Goal: Task Accomplishment & Management: Complete application form

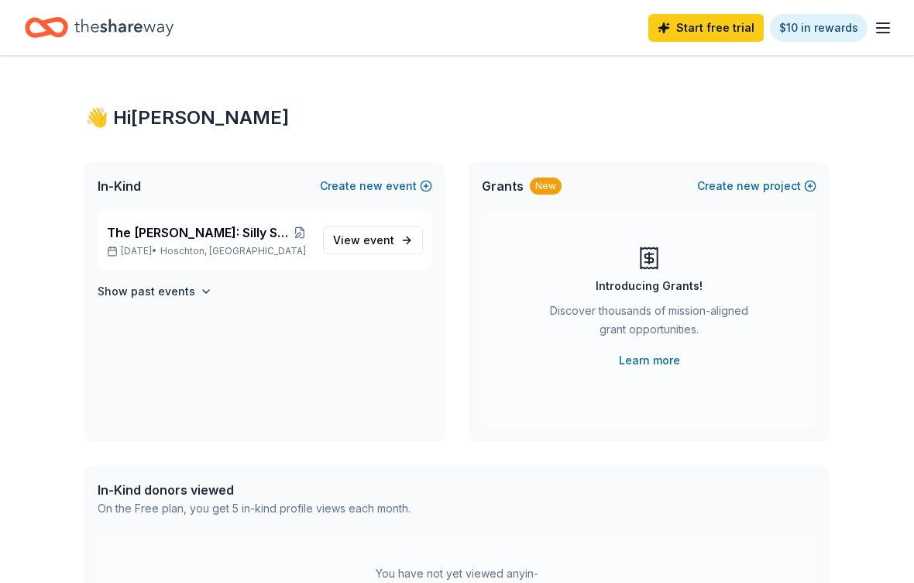
click at [362, 248] on span "View event" at bounding box center [363, 240] width 61 height 19
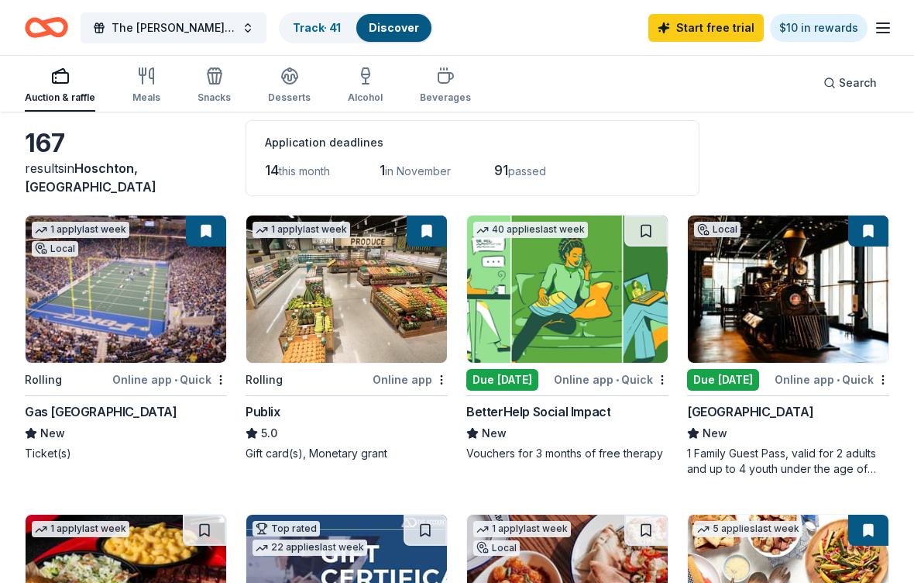
scroll to position [67, 0]
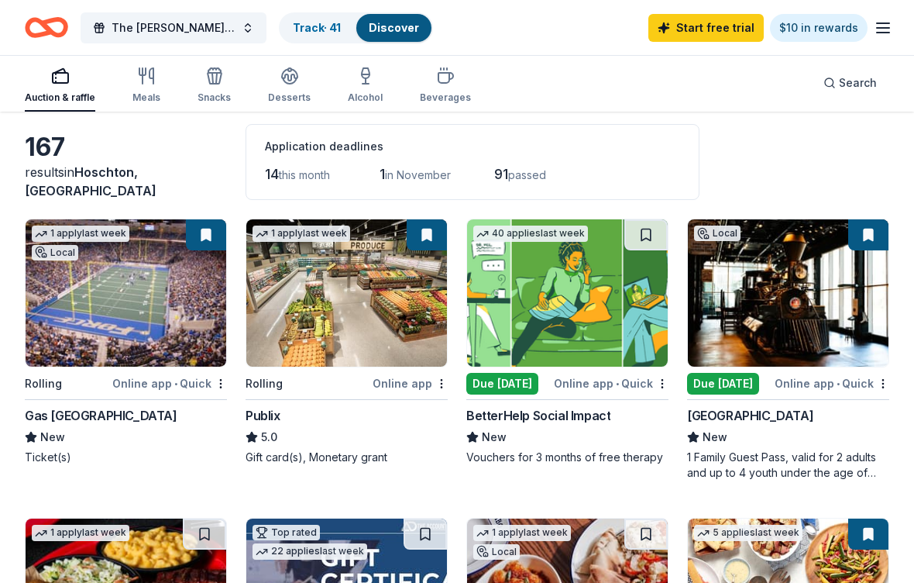
click at [174, 440] on div "New" at bounding box center [126, 437] width 202 height 19
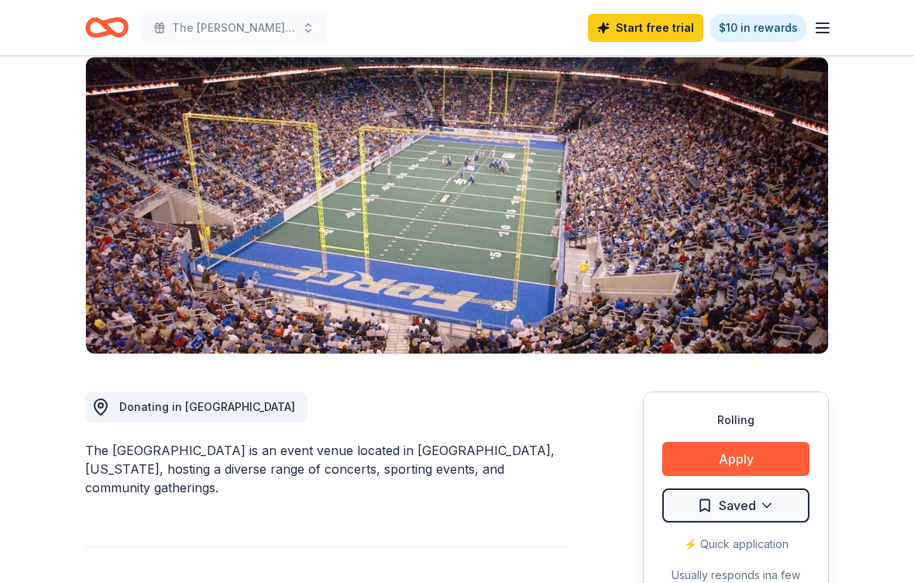
scroll to position [265, 0]
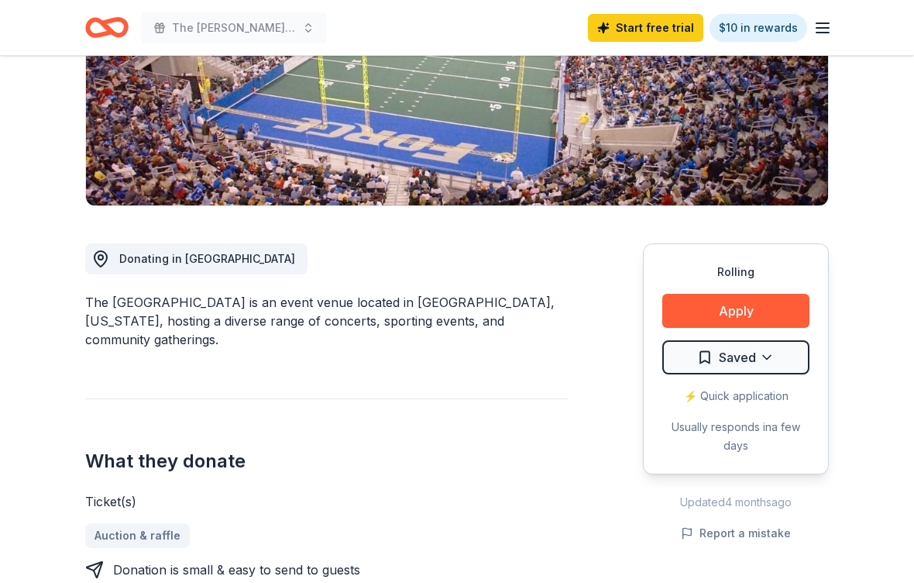
click at [750, 303] on button "Apply" at bounding box center [735, 311] width 147 height 34
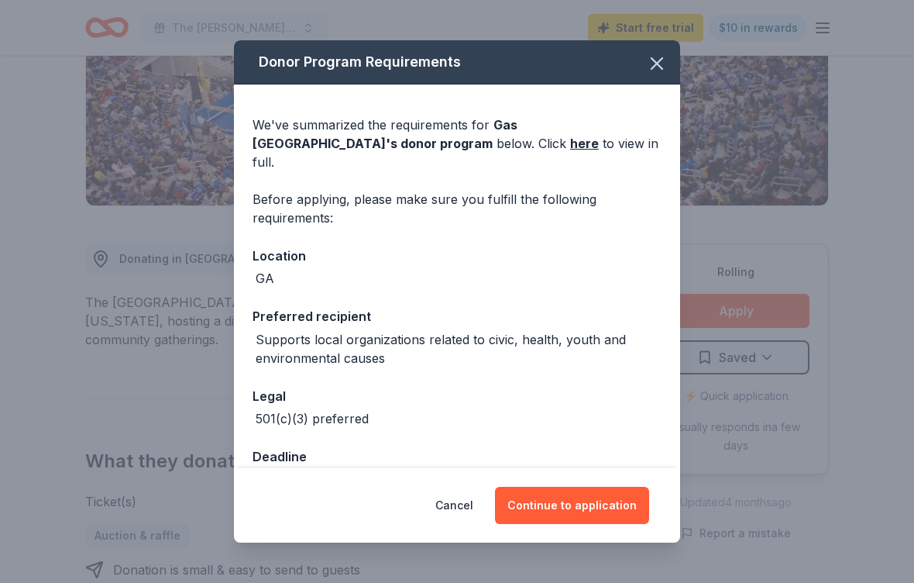
click at [555, 524] on button "Continue to application" at bounding box center [572, 505] width 154 height 37
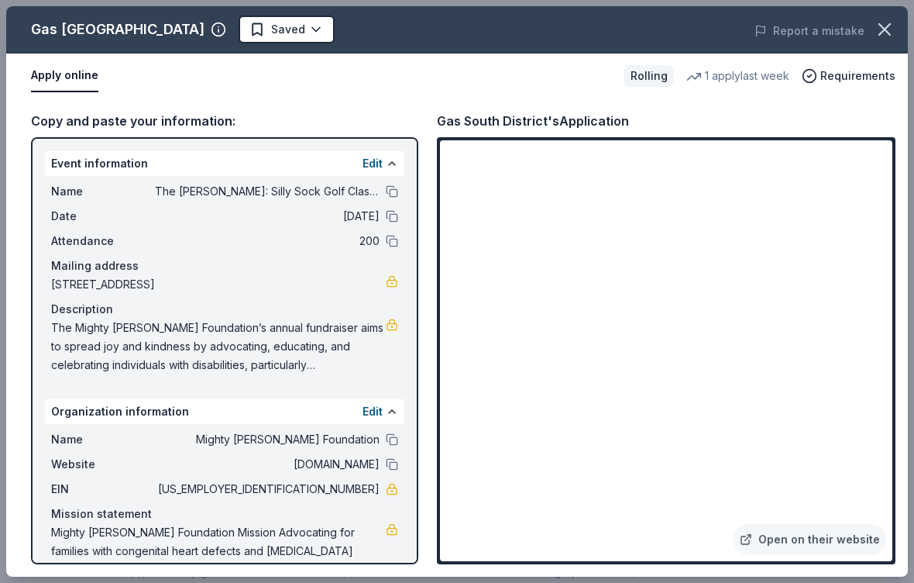
scroll to position [1549, 0]
click at [888, 26] on icon "button" at bounding box center [884, 29] width 11 height 11
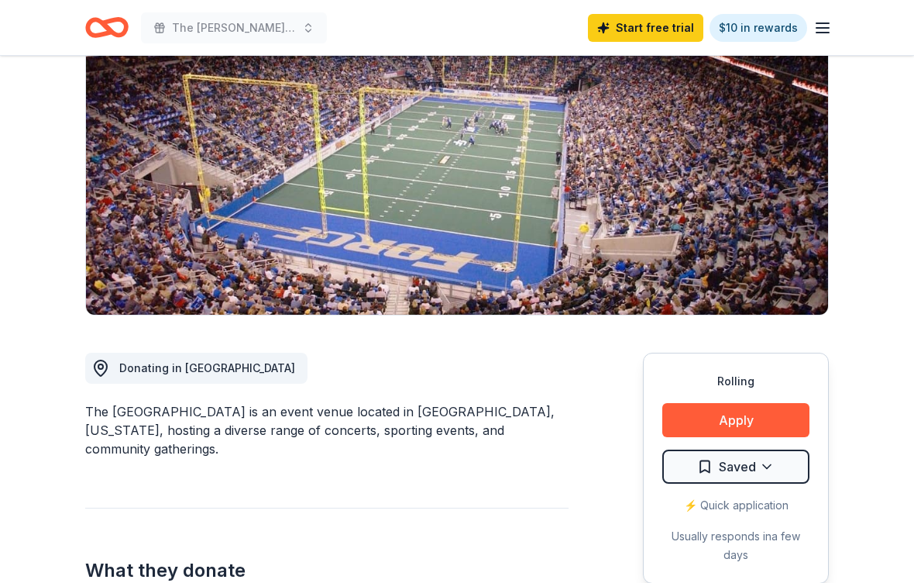
scroll to position [0, 0]
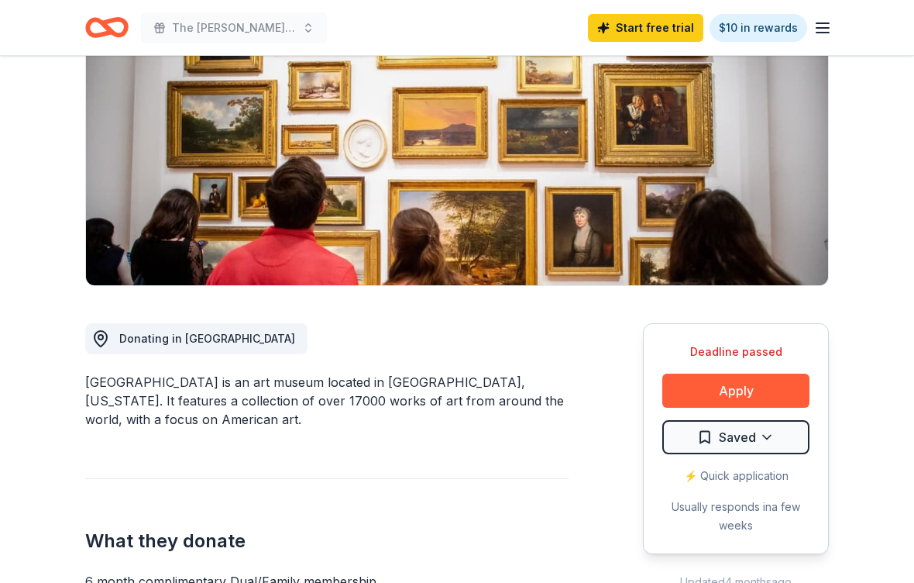
scroll to position [145, 0]
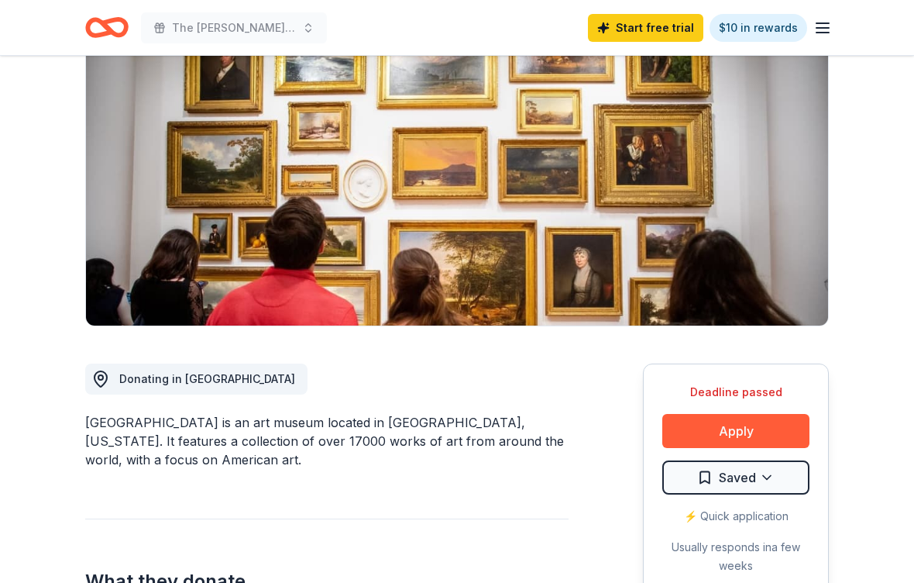
click at [692, 427] on button "Apply" at bounding box center [735, 431] width 147 height 34
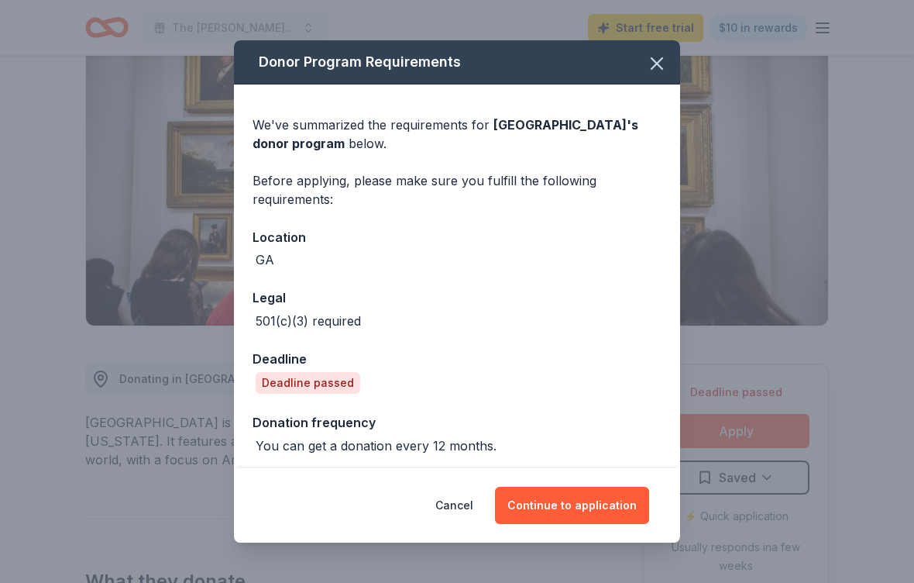
click at [610, 500] on button "Continue to application" at bounding box center [572, 505] width 154 height 37
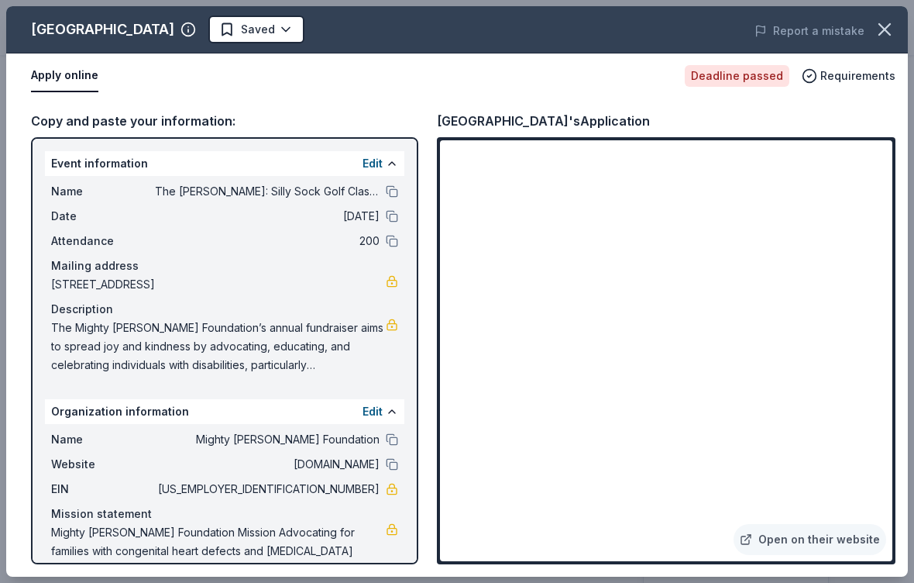
click at [895, 23] on icon "button" at bounding box center [885, 30] width 22 height 22
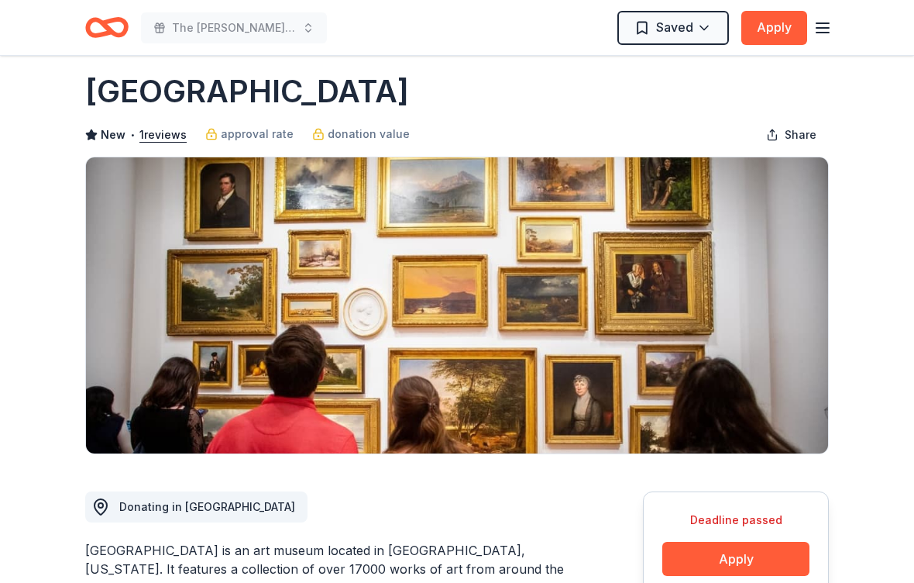
scroll to position [0, 0]
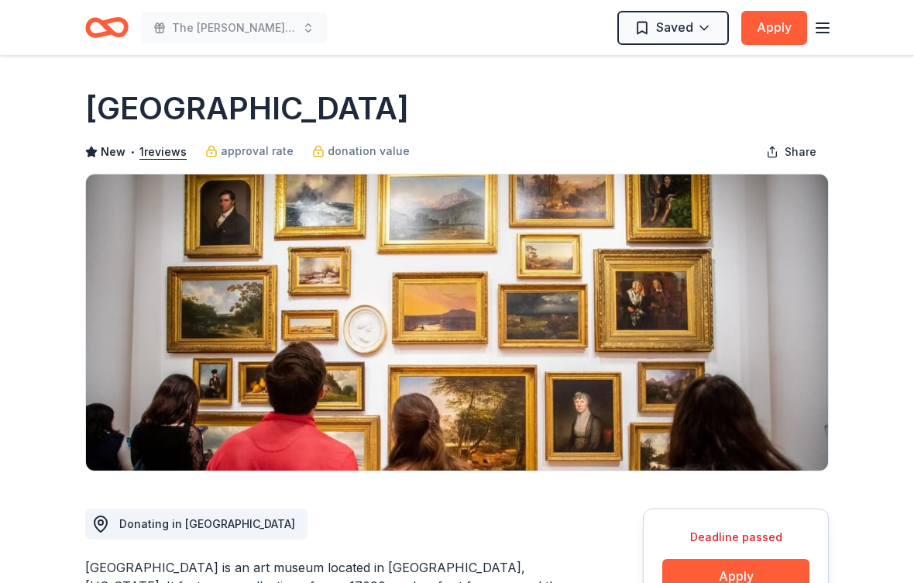
click at [101, 43] on icon "Home" at bounding box center [106, 27] width 43 height 36
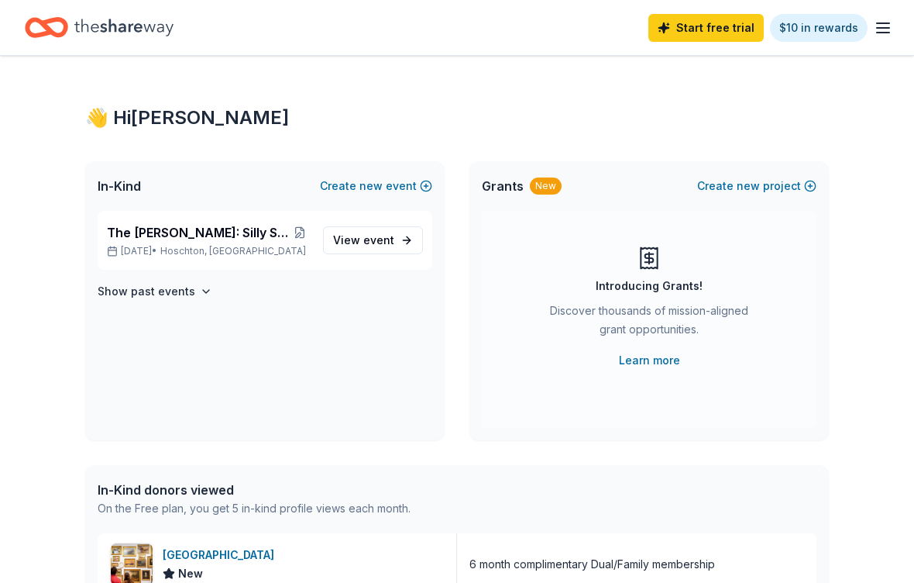
click at [905, 34] on div "Start free trial $10 in rewards" at bounding box center [457, 27] width 914 height 55
click at [905, 33] on div "Start free trial $10 in rewards" at bounding box center [457, 27] width 914 height 55
click at [884, 36] on icon "button" at bounding box center [883, 28] width 19 height 19
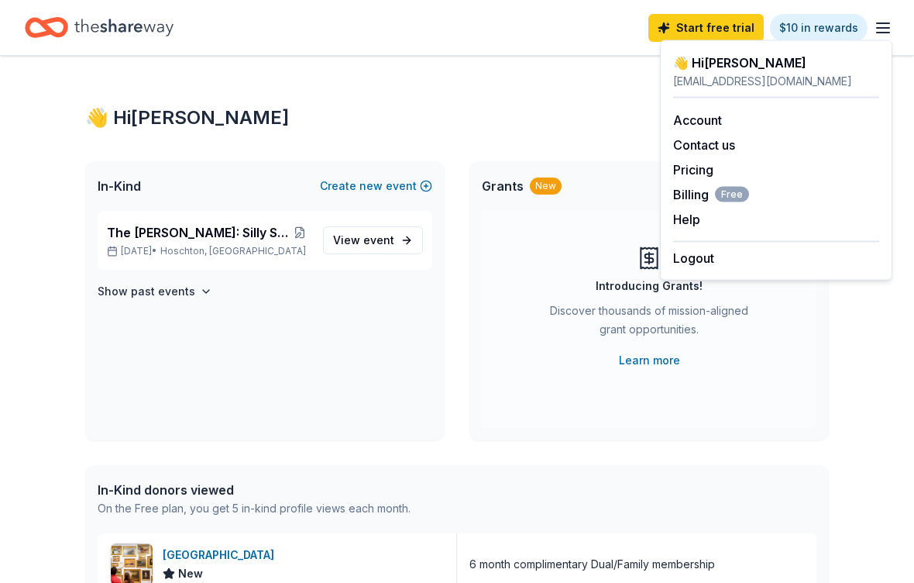
click at [136, 36] on icon "Home" at bounding box center [123, 28] width 99 height 32
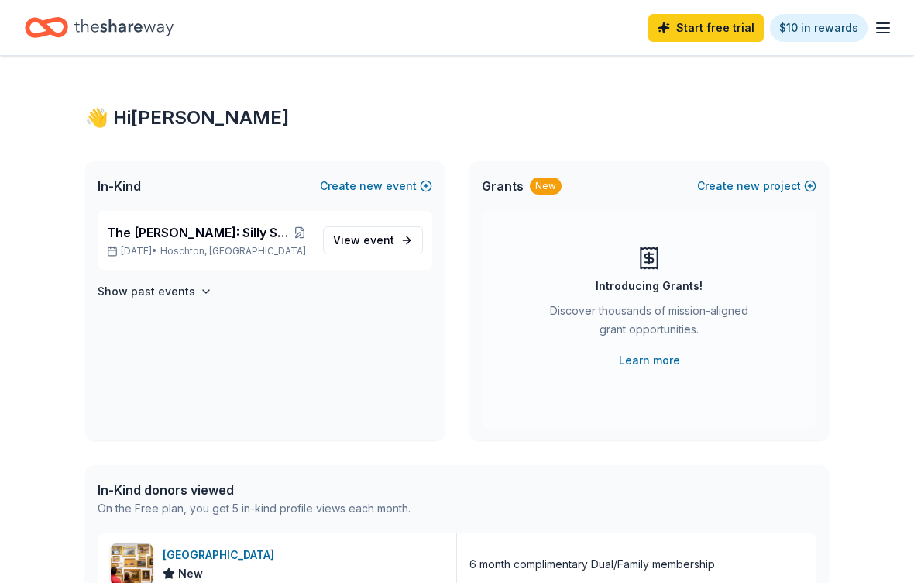
click at [62, 21] on icon "Home" at bounding box center [54, 26] width 24 height 15
click at [61, 34] on icon "Home" at bounding box center [54, 26] width 24 height 15
click at [106, 34] on icon "Home" at bounding box center [123, 28] width 99 height 32
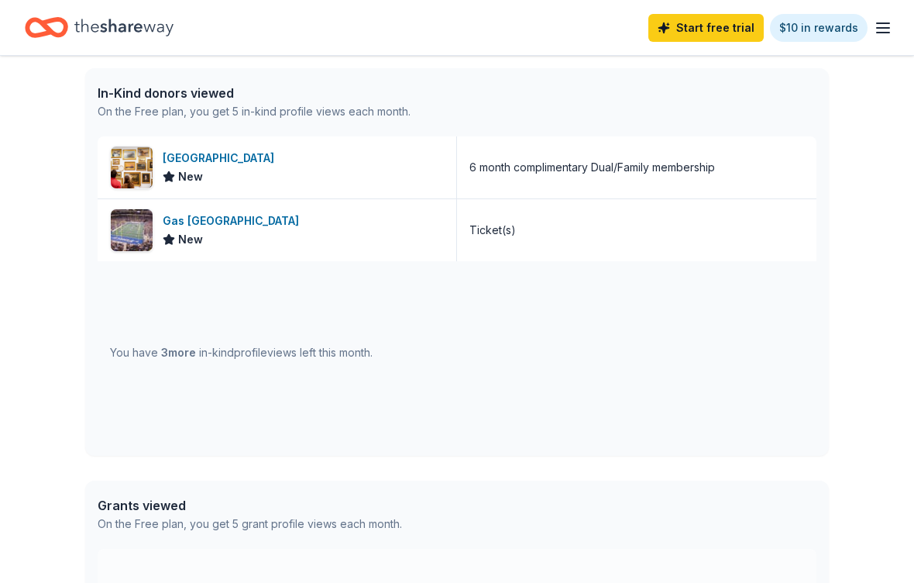
scroll to position [397, 0]
click at [476, 350] on div "You have 3 more in-kind profile views left this month." at bounding box center [457, 352] width 719 height 182
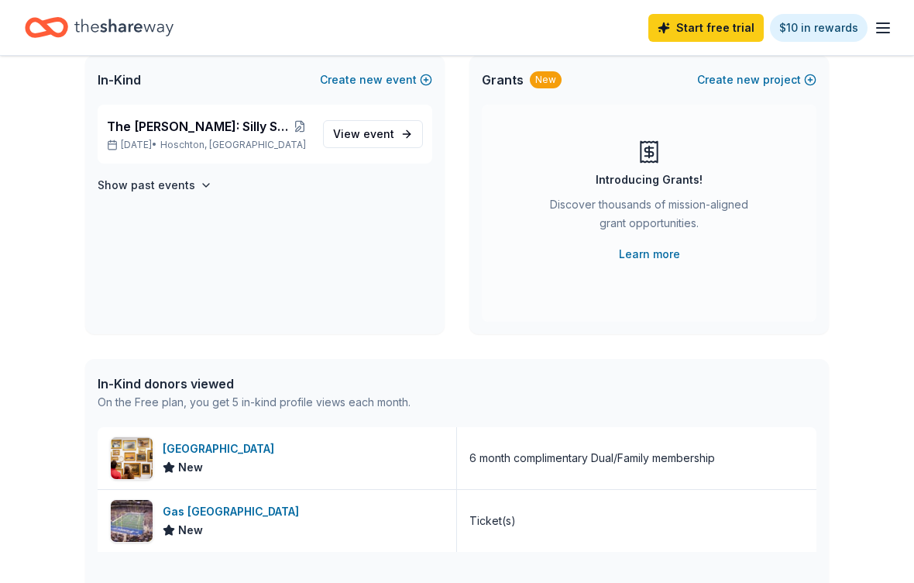
scroll to position [0, 0]
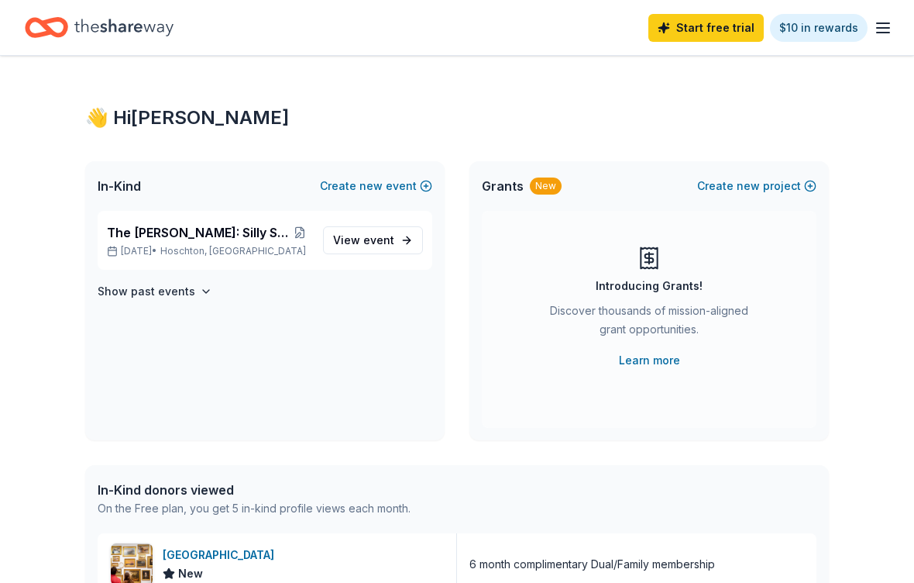
click at [271, 352] on div "The Mabel: Silly Sock Golf Classic Nov 03, 2025 • Hoschton, GA View event Show …" at bounding box center [264, 325] width 359 height 229
click at [186, 190] on div "In-Kind Create new event" at bounding box center [264, 186] width 359 height 50
click at [124, 36] on icon "Home" at bounding box center [123, 28] width 99 height 32
click at [49, 40] on icon "Home" at bounding box center [46, 27] width 43 height 36
